Goal: Check status: Check status

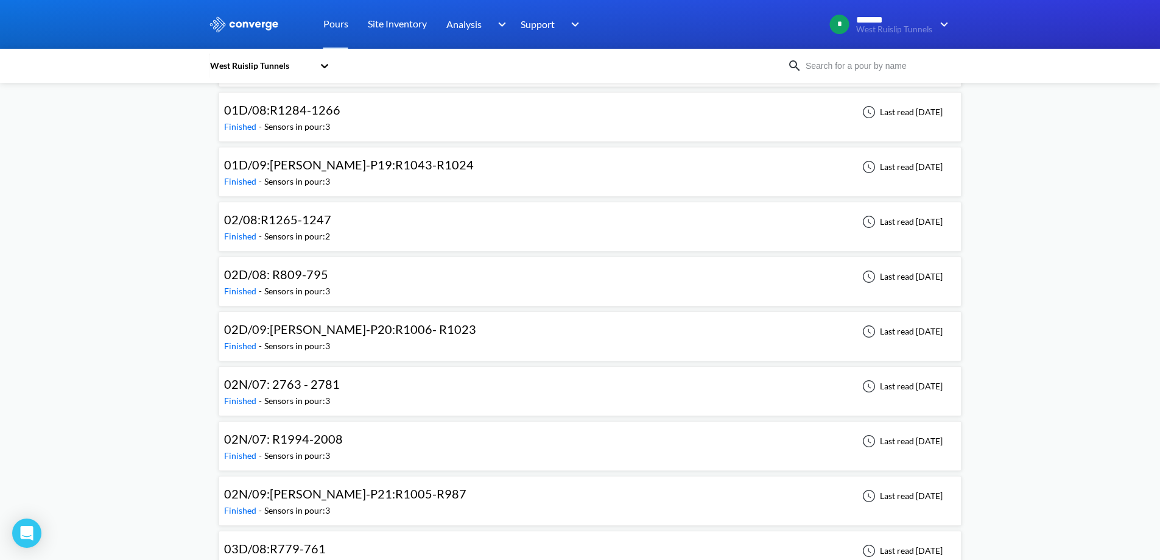
scroll to position [974, 0]
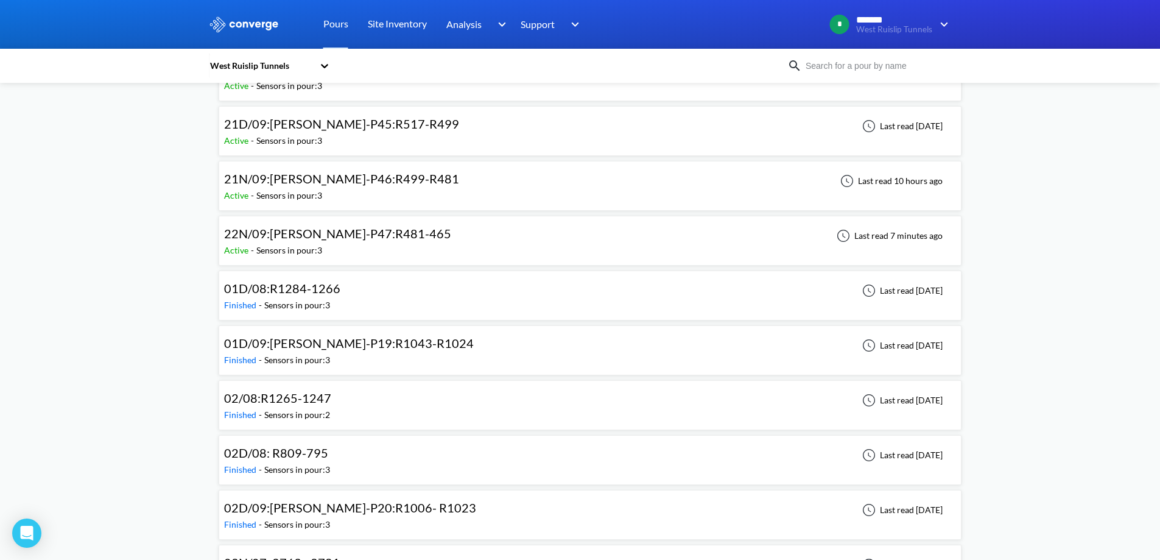
click at [309, 253] on div "Sensors in pour: 3" at bounding box center [289, 250] width 66 height 13
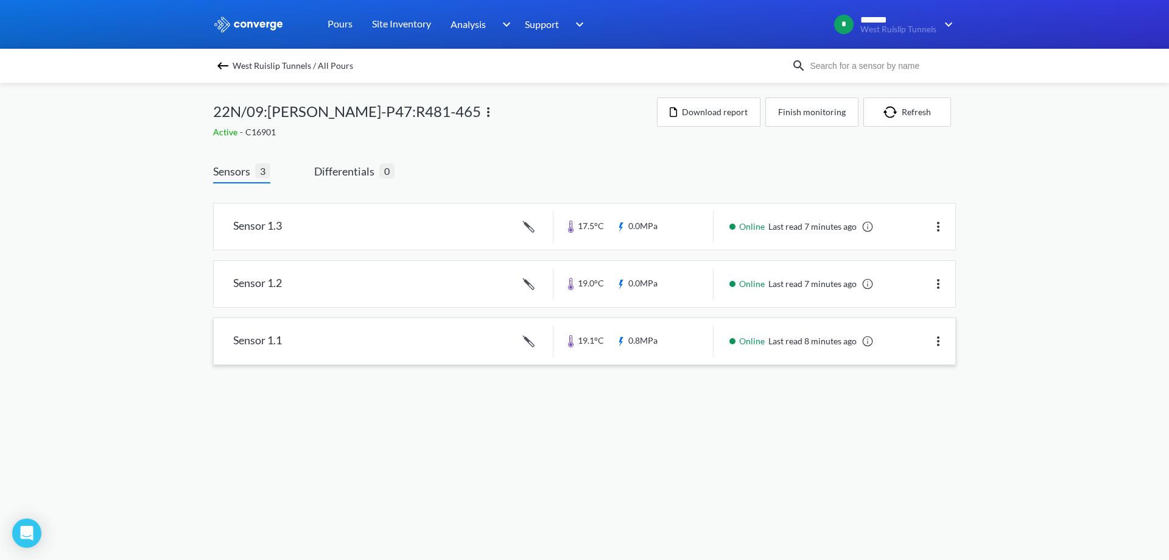
click at [482, 343] on link at bounding box center [585, 341] width 742 height 46
click at [458, 276] on link at bounding box center [585, 284] width 742 height 46
click at [466, 349] on link at bounding box center [585, 341] width 742 height 46
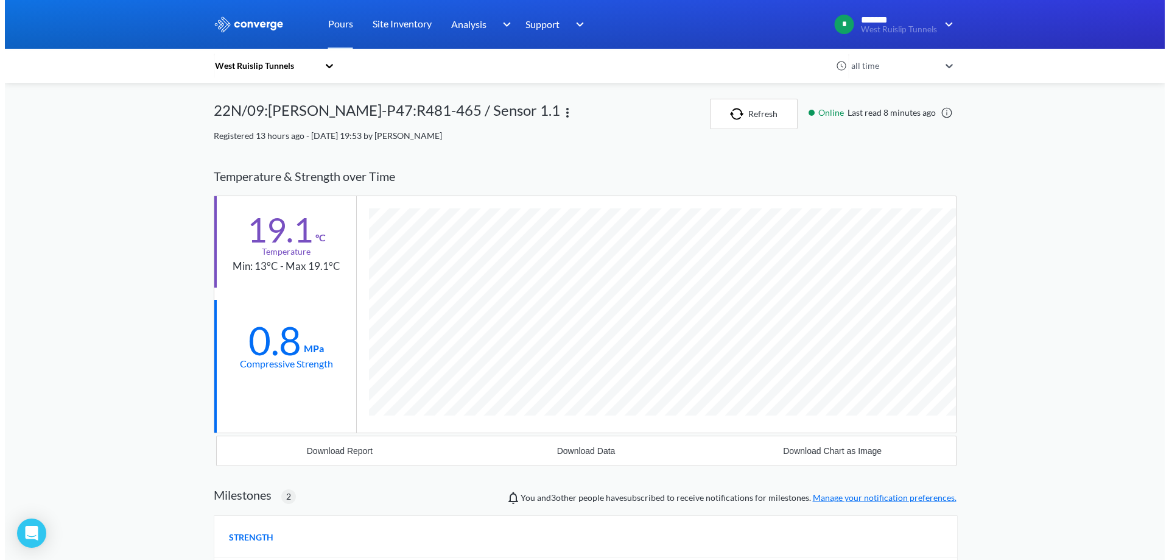
scroll to position [868, 743]
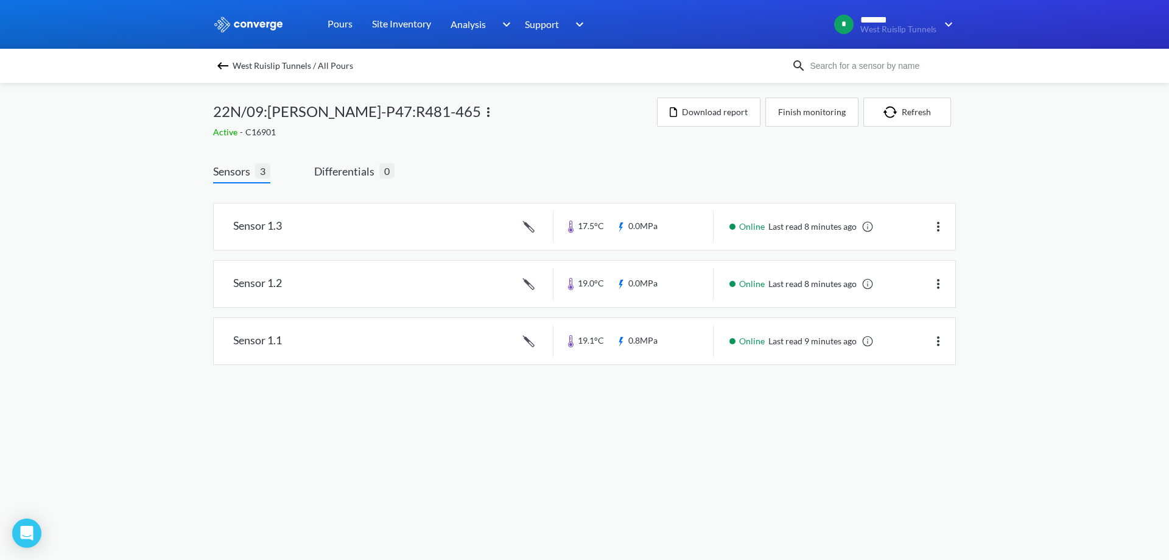
click at [318, 110] on span "22N/09:[PERSON_NAME]-P47:R481-465" at bounding box center [347, 111] width 268 height 23
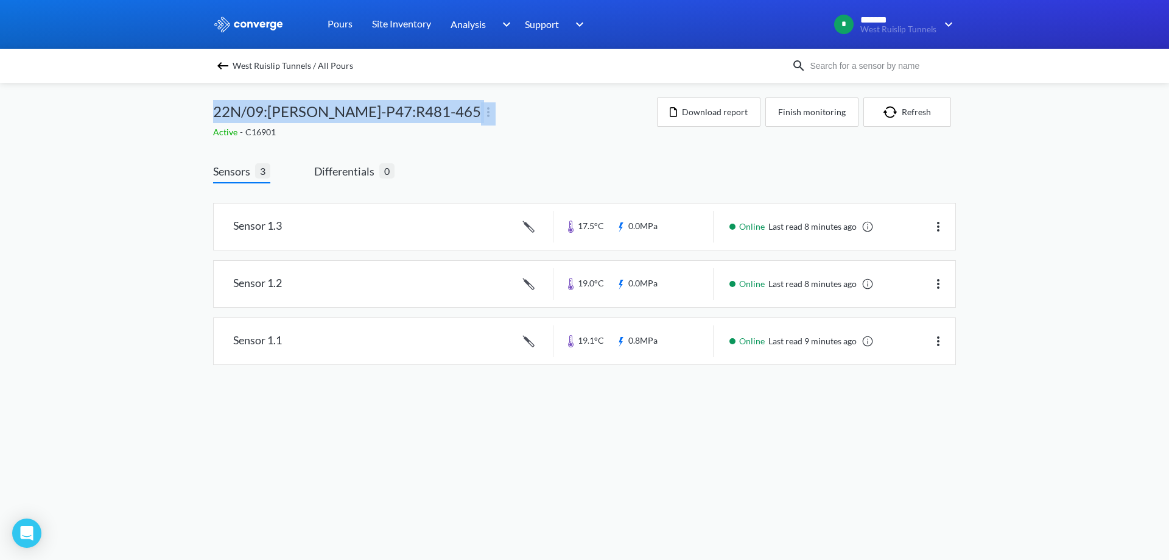
click at [318, 110] on span "22N/09:[PERSON_NAME]-P47:R481-465" at bounding box center [347, 111] width 268 height 23
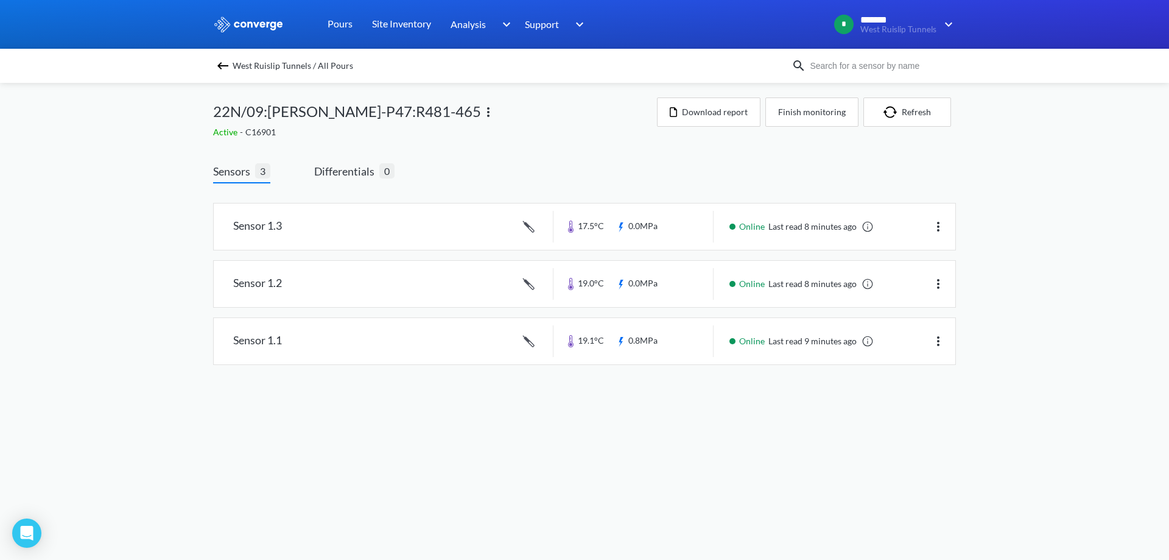
click at [519, 110] on div "22N/09:[PERSON_NAME]-P47:R481-465" at bounding box center [435, 111] width 444 height 28
